Goal: Information Seeking & Learning: Learn about a topic

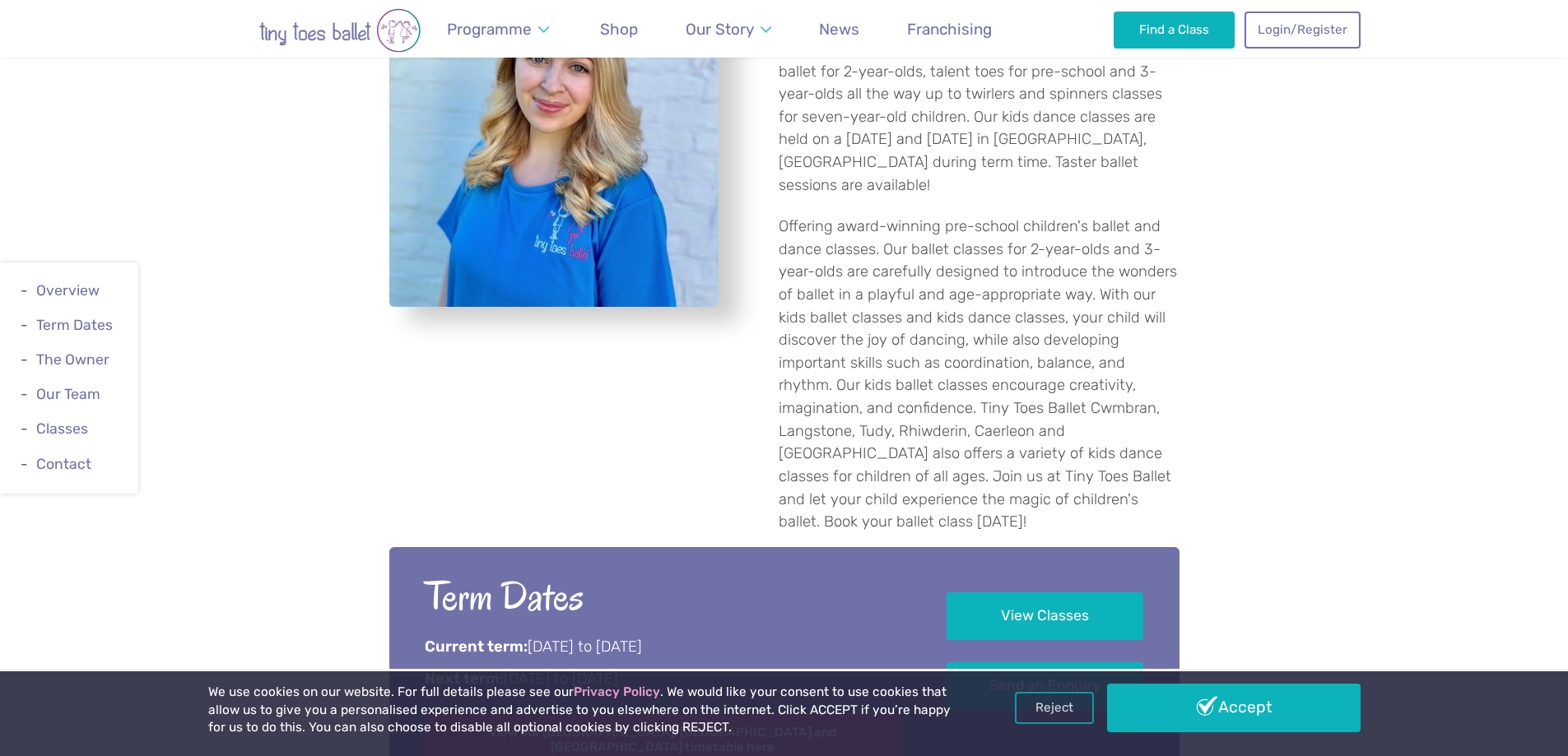
scroll to position [988, 0]
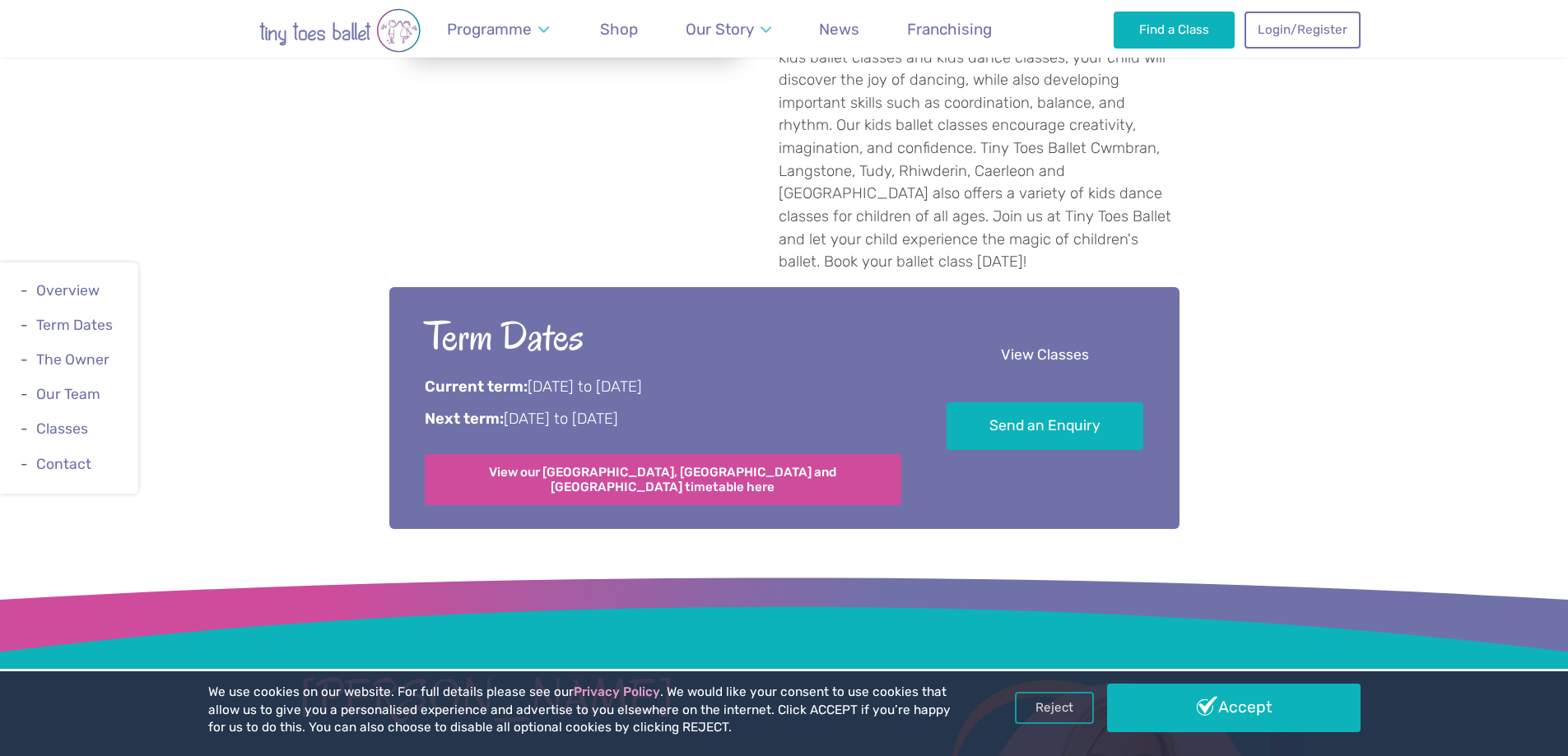
click at [1050, 341] on link "View Classes" at bounding box center [1045, 355] width 196 height 48
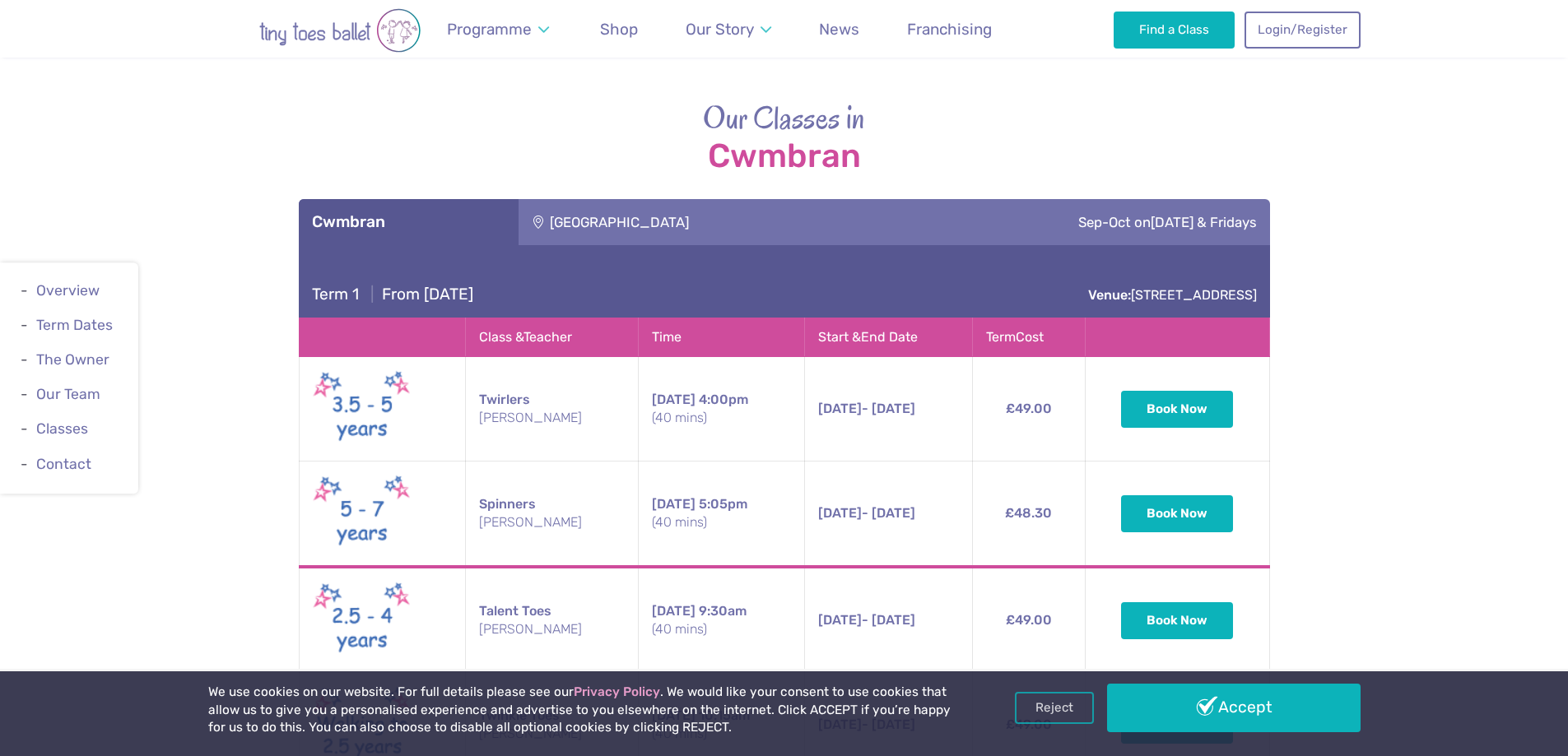
scroll to position [2629, 0]
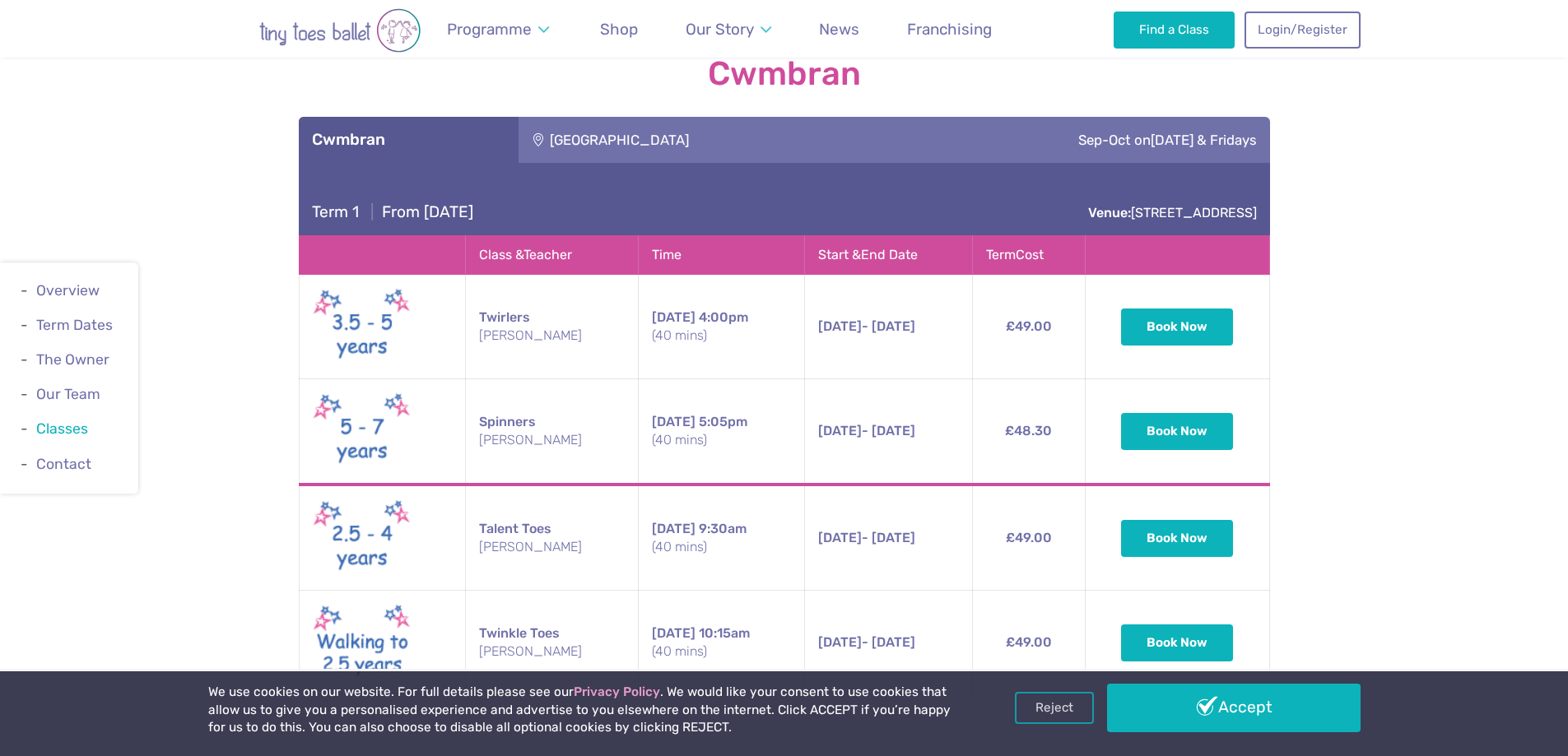
click at [68, 428] on link "Classes" at bounding box center [62, 430] width 52 height 16
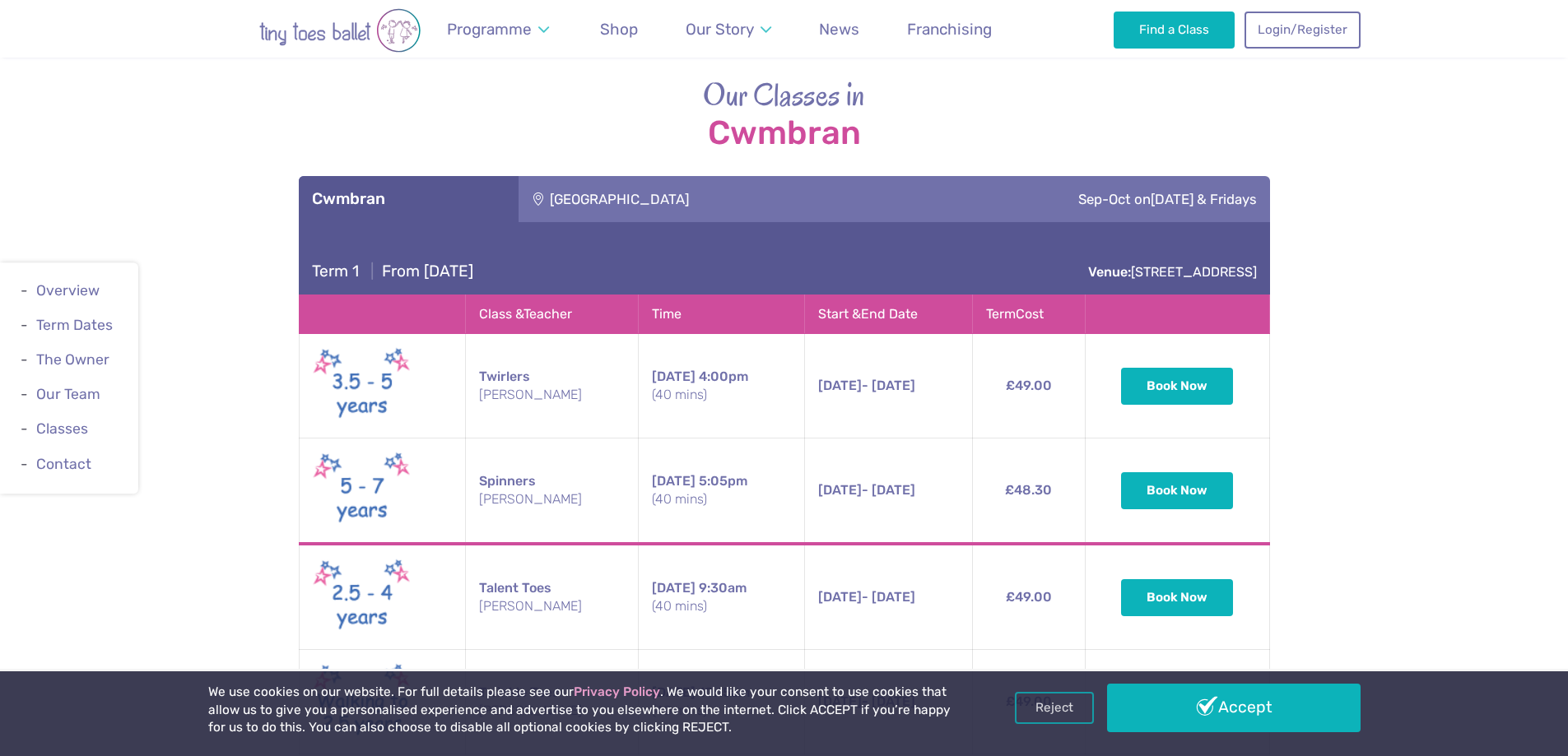
scroll to position [2563, 0]
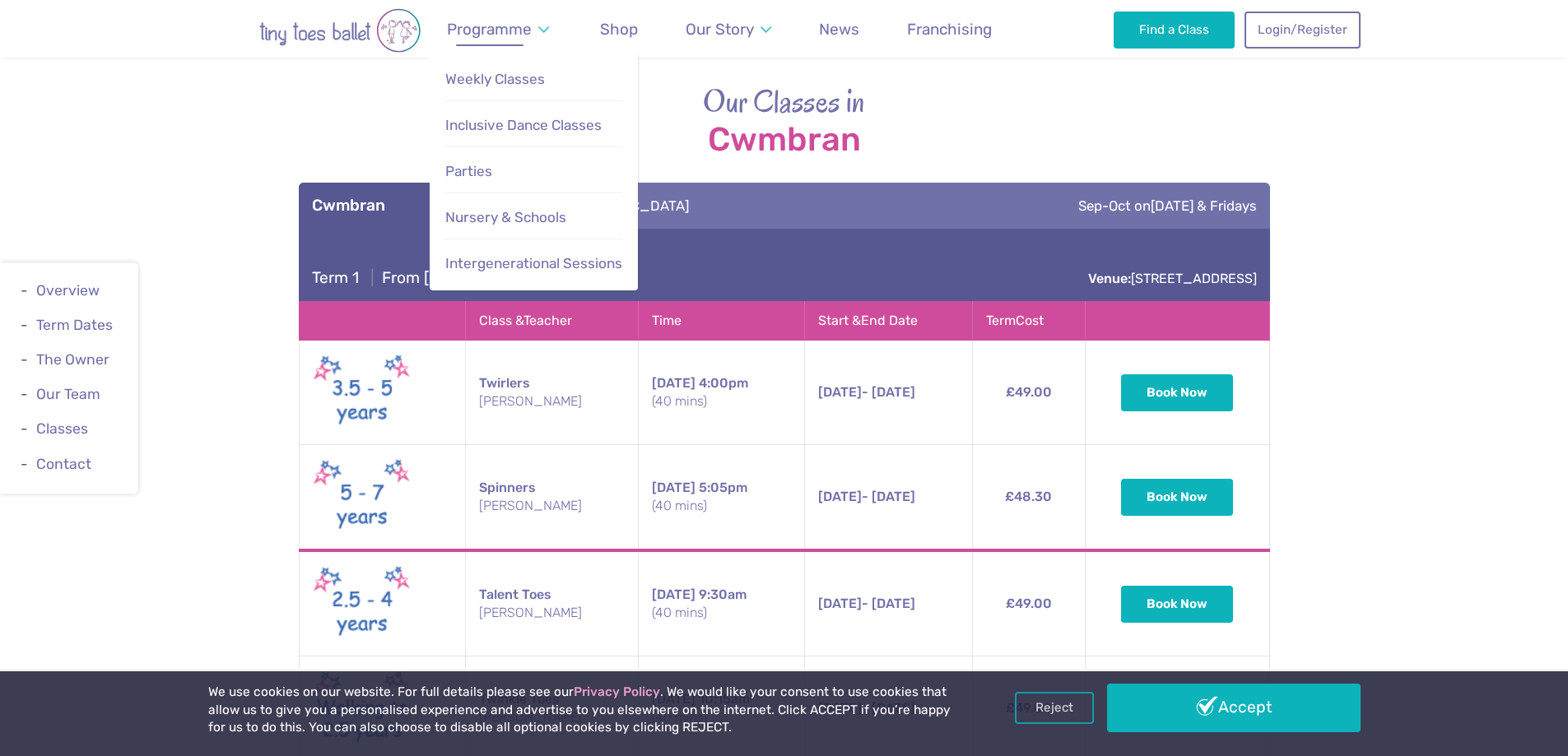
click at [543, 33] on link "Programme" at bounding box center [498, 29] width 118 height 38
click at [521, 86] on span "Weekly Classes" at bounding box center [495, 79] width 100 height 16
